Goal: Task Accomplishment & Management: Complete application form

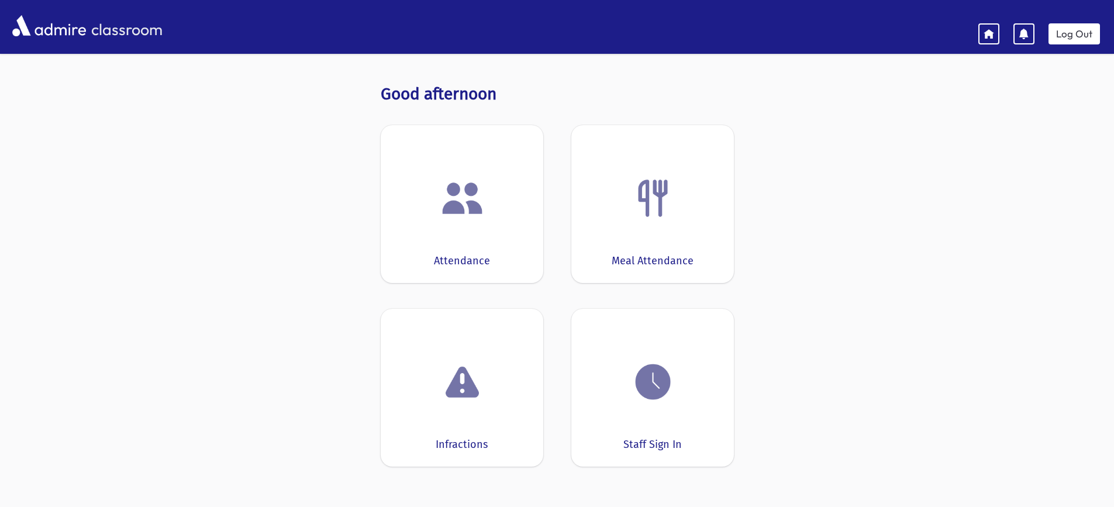
click at [478, 251] on div "Attendance" at bounding box center [462, 204] width 163 height 158
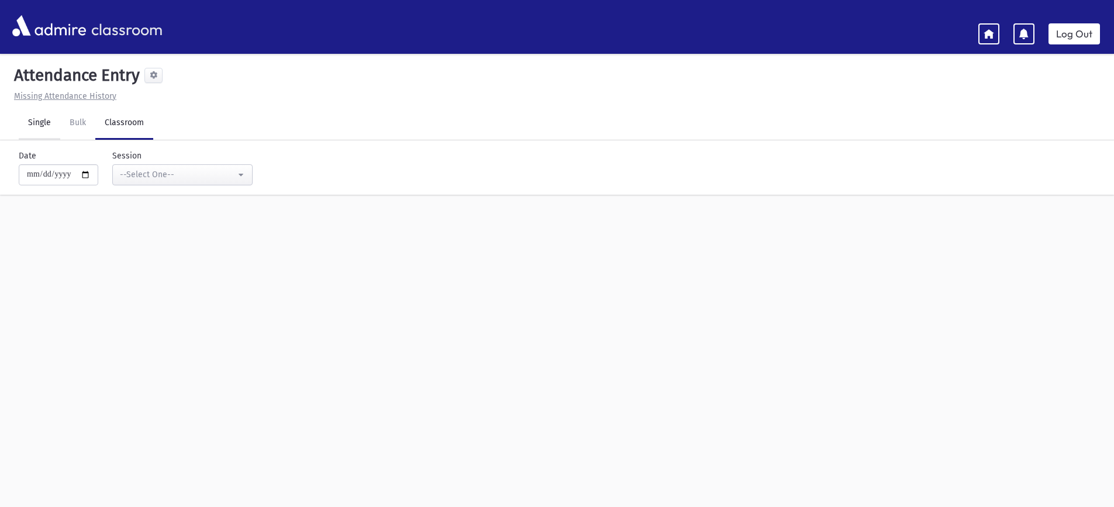
click at [50, 123] on link "Single" at bounding box center [40, 123] width 42 height 33
click at [65, 162] on input "text" at bounding box center [551, 160] width 1058 height 21
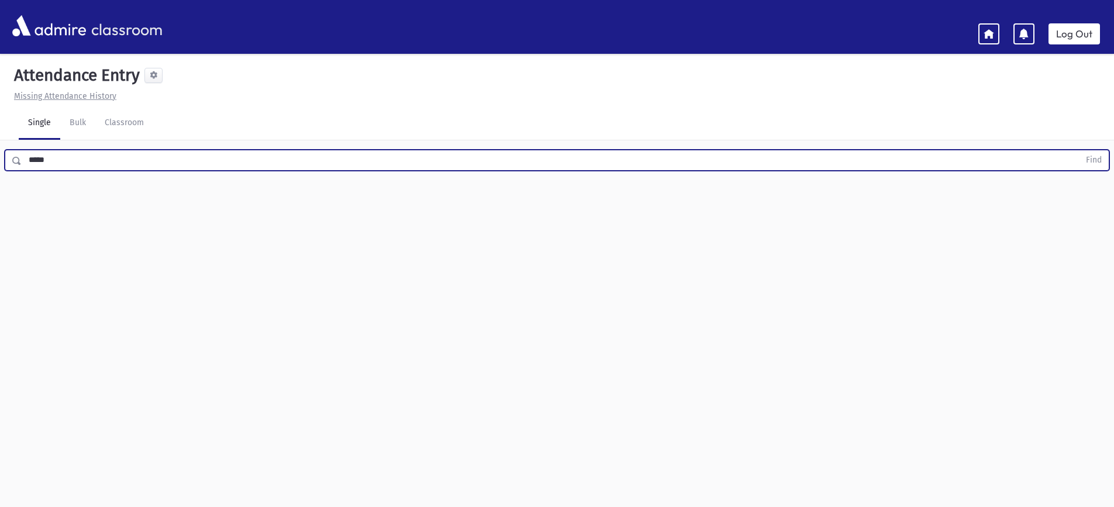
click at [1079, 150] on button "Find" at bounding box center [1094, 160] width 30 height 20
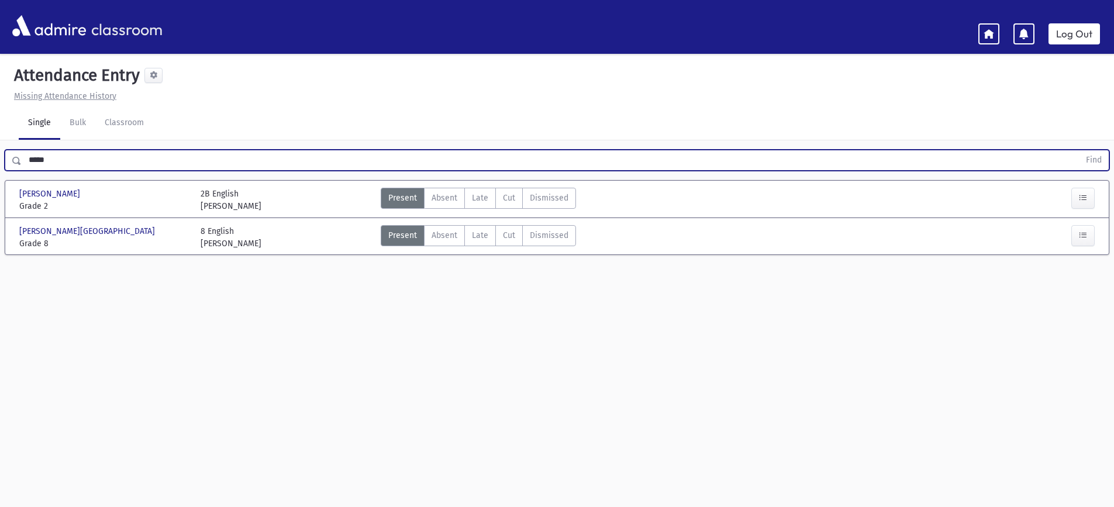
drag, startPoint x: 118, startPoint y: 151, endPoint x: 0, endPoint y: 166, distance: 118.5
click at [0, 157] on div "***** Find" at bounding box center [557, 157] width 1114 height 35
type input "****"
click at [1079, 150] on button "Find" at bounding box center [1094, 160] width 30 height 20
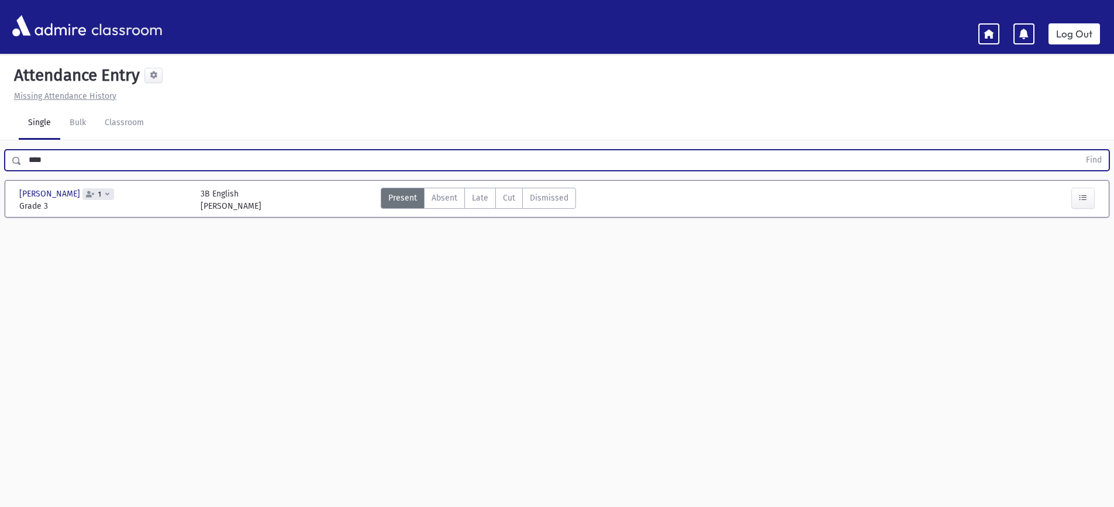
click at [999, 34] on link at bounding box center [988, 33] width 21 height 21
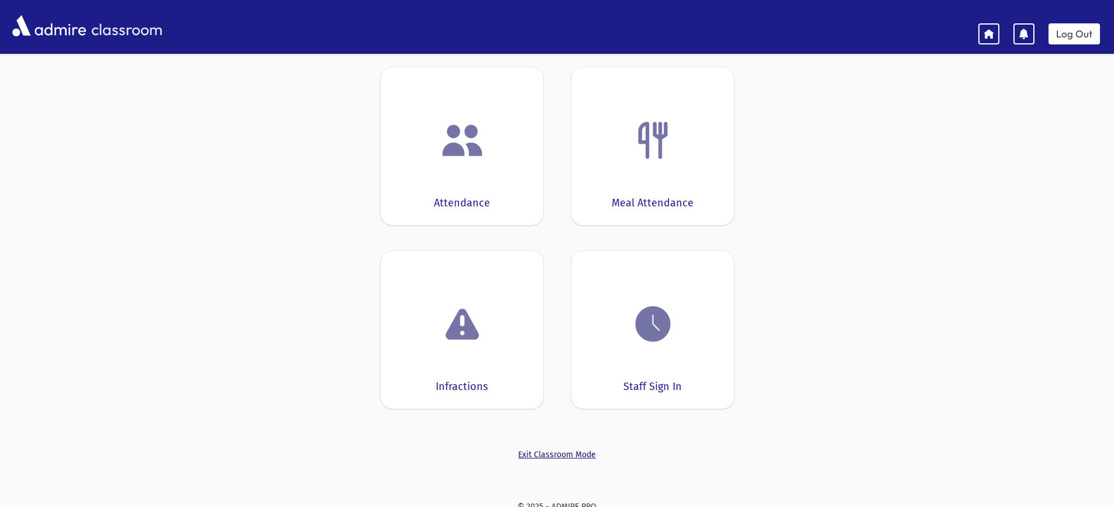
scroll to position [64, 0]
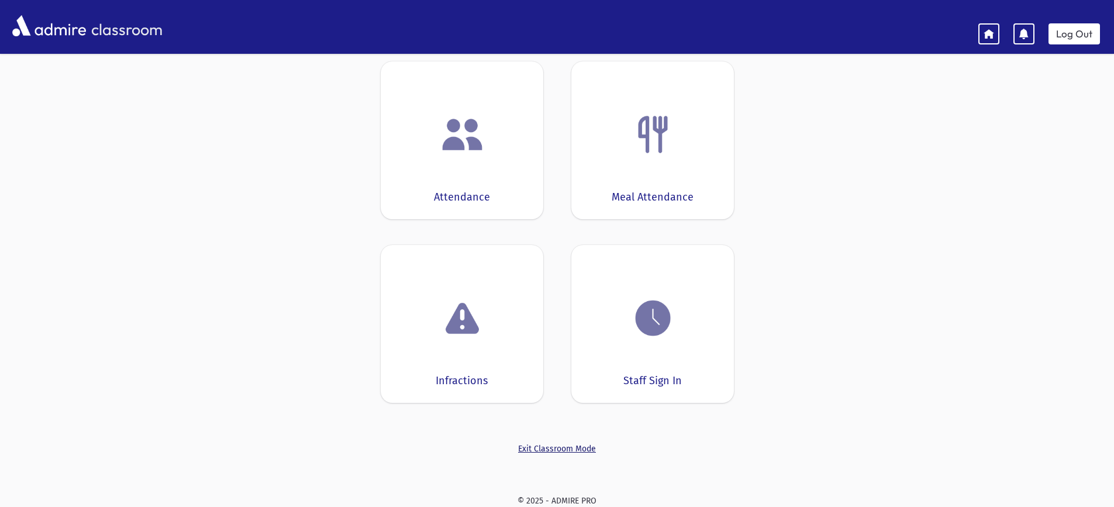
click at [556, 450] on link "Exit Classroom Mode" at bounding box center [557, 449] width 353 height 12
